Goal: Transaction & Acquisition: Purchase product/service

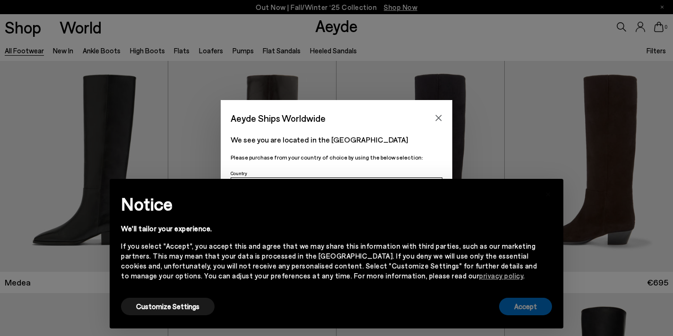
click at [522, 304] on button "Accept" at bounding box center [525, 306] width 53 height 17
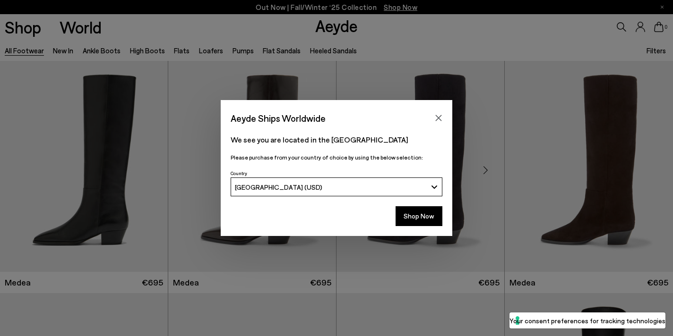
click at [435, 111] on button "Close" at bounding box center [438, 118] width 14 height 14
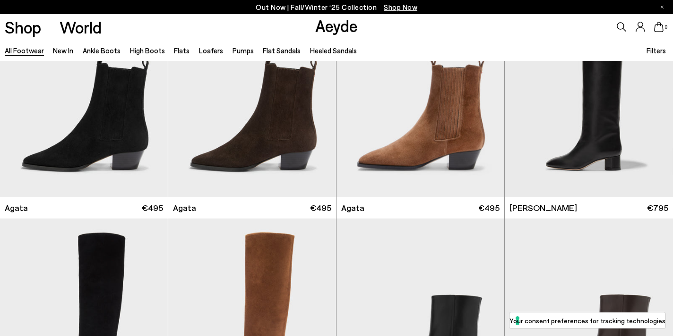
scroll to position [309, 0]
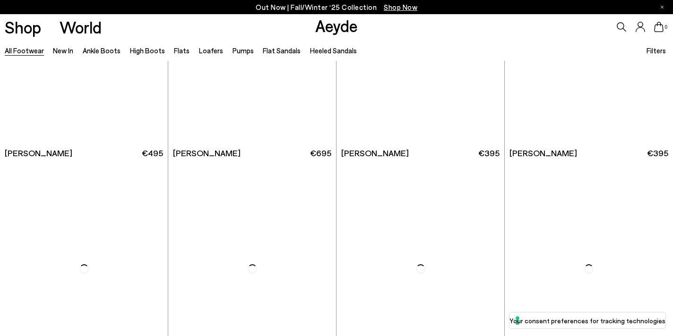
scroll to position [1574, 0]
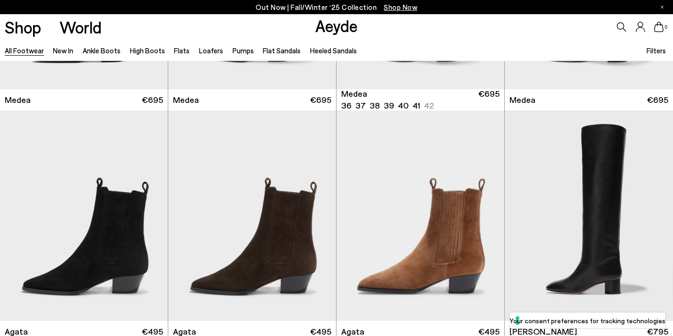
scroll to position [191, 0]
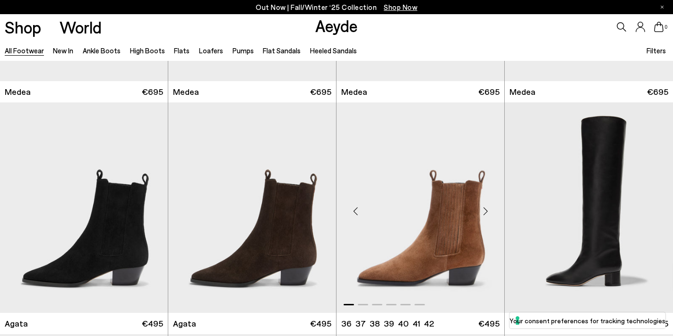
click at [453, 224] on img "1 / 6" at bounding box center [420, 208] width 168 height 211
click at [263, 279] on img "1 / 6" at bounding box center [252, 208] width 168 height 211
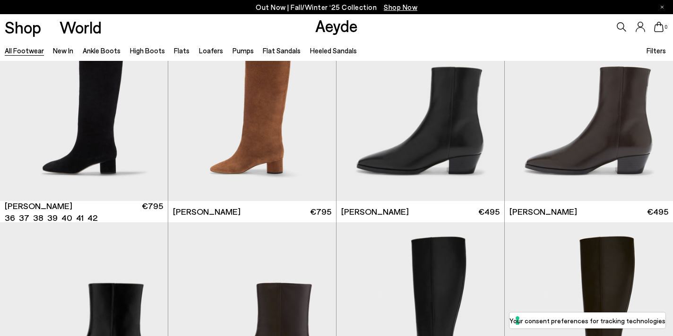
scroll to position [538, 0]
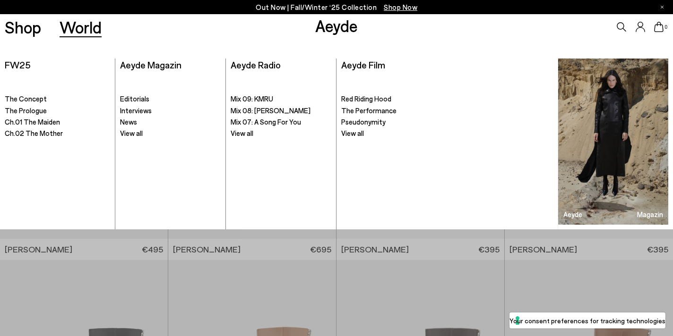
scroll to position [1454, 0]
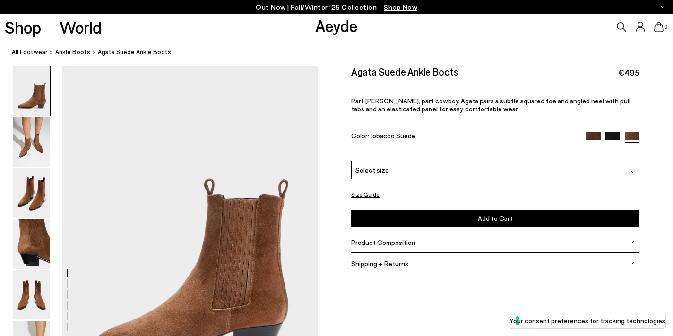
click at [471, 171] on div "Select size" at bounding box center [495, 170] width 288 height 18
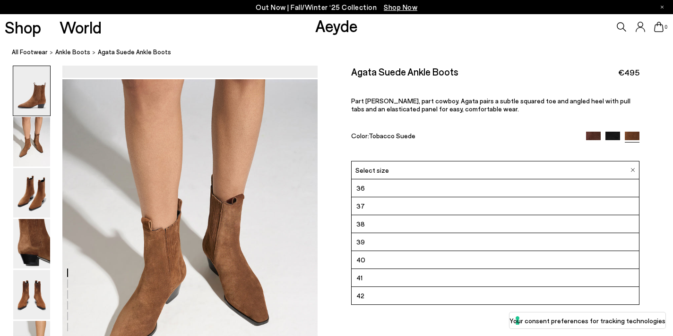
scroll to position [376, 0]
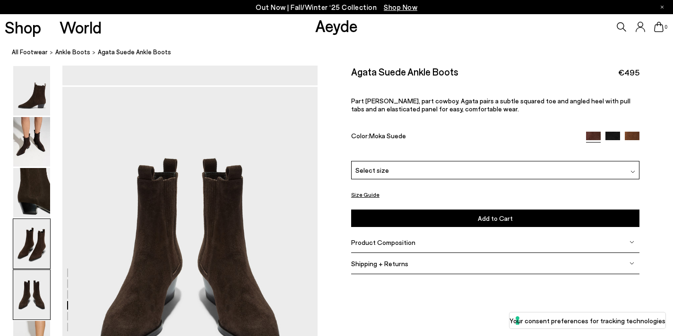
scroll to position [1352, 0]
